Goal: Use online tool/utility: Utilize a website feature to perform a specific function

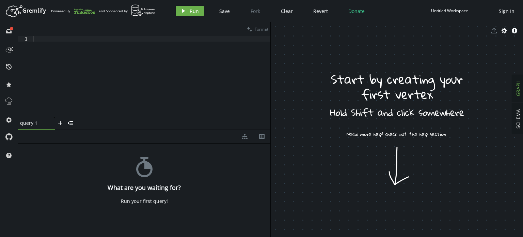
click at [165, 49] on div at bounding box center [151, 82] width 238 height 92
paste textarea "property('producto', 'despidalia')"
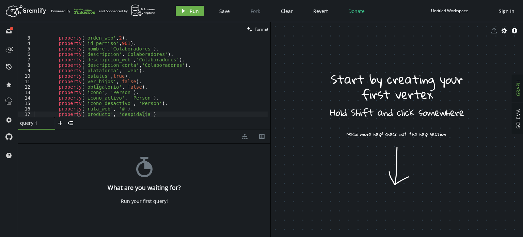
scroll to position [12, 0]
click at [186, 12] on button "play Run" at bounding box center [190, 11] width 28 height 10
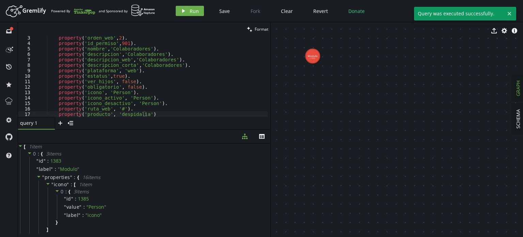
drag, startPoint x: 354, startPoint y: 100, endPoint x: 392, endPoint y: 130, distance: 48.5
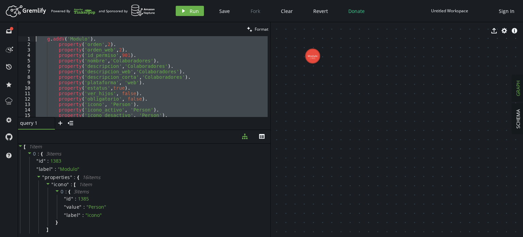
scroll to position [0, 0]
drag, startPoint x: 158, startPoint y: 115, endPoint x: 0, endPoint y: 7, distance: 191.7
click at [0, 7] on div "Artboard Created with Sketch. Powered By and Sponsored by play Run Save Fork Cl…" at bounding box center [261, 118] width 523 height 237
paste textarea "property('producto', 'despidalia')"
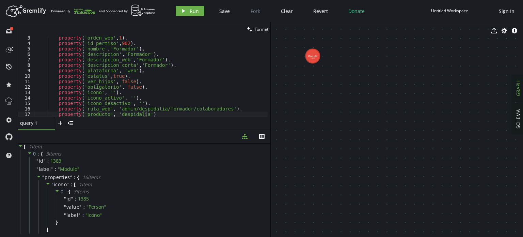
scroll to position [12, 0]
click at [193, 11] on span "Run" at bounding box center [194, 11] width 9 height 6
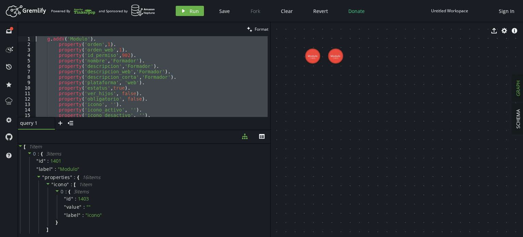
scroll to position [0, 0]
drag, startPoint x: 153, startPoint y: 115, endPoint x: 0, endPoint y: 12, distance: 184.0
click at [0, 12] on div "Artboard Created with Sketch. Powered By and Sponsored by play Run Save Fork Cl…" at bounding box center [261, 118] width 523 height 237
type textarea "g.addV('Modulo'). property('orden',1)."
paste textarea
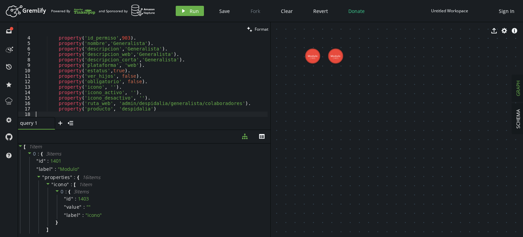
scroll to position [17, 0]
click at [182, 8] on button "play Run" at bounding box center [190, 11] width 28 height 10
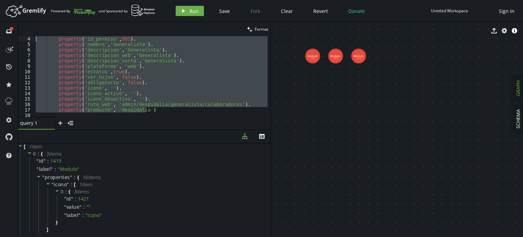
scroll to position [0, 0]
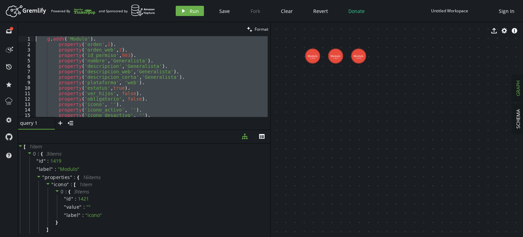
drag, startPoint x: 137, startPoint y: 104, endPoint x: 23, endPoint y: 36, distance: 132.9
click at [23, 36] on div "property('producto', 'despidalia') 1 2 3 4 5 6 7 8 9 10 11 12 13 14 15 16 g . a…" at bounding box center [144, 76] width 252 height 81
type textarea "g.addV('Modulo'). property('orden',2)."
paste textarea
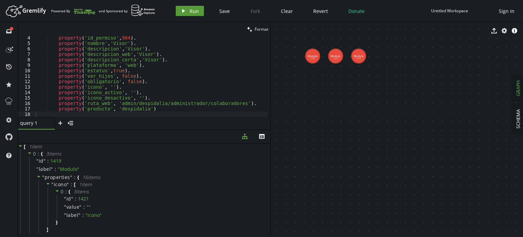
click at [186, 13] on button "play Run" at bounding box center [190, 11] width 28 height 10
